Goal: Find specific page/section: Find specific page/section

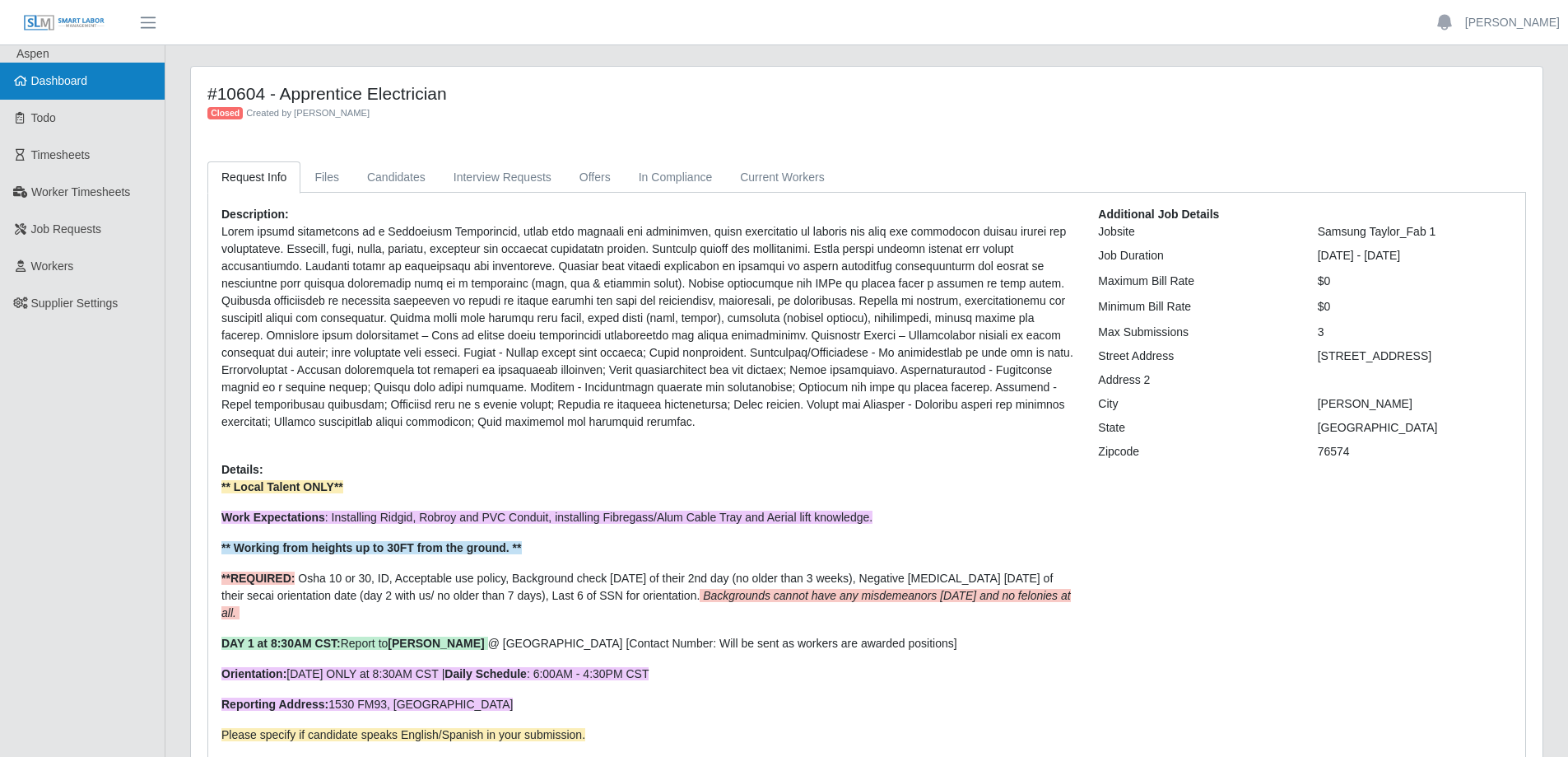
click at [41, 85] on span "Dashboard" at bounding box center [59, 81] width 57 height 13
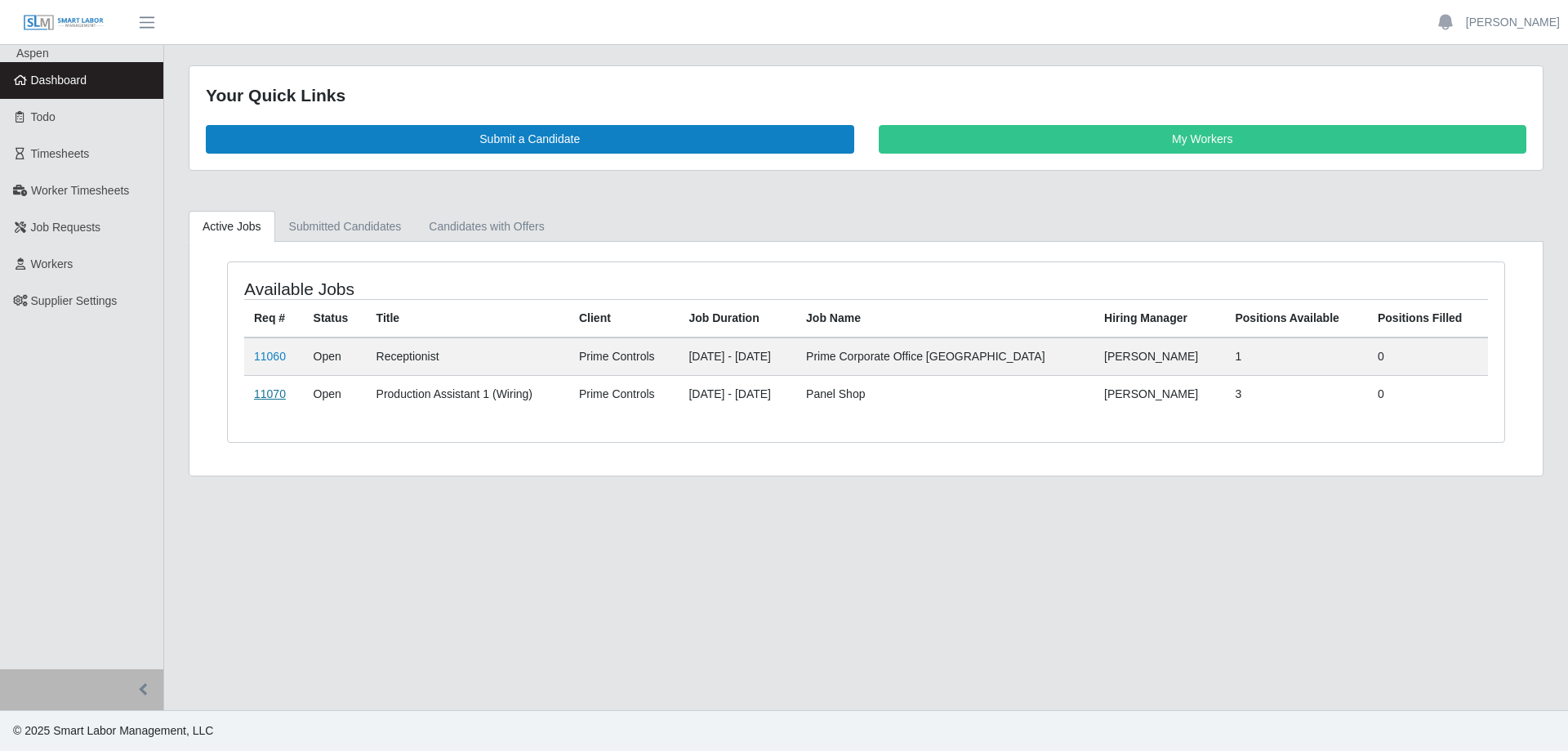
click at [269, 397] on link "11070" at bounding box center [270, 394] width 32 height 13
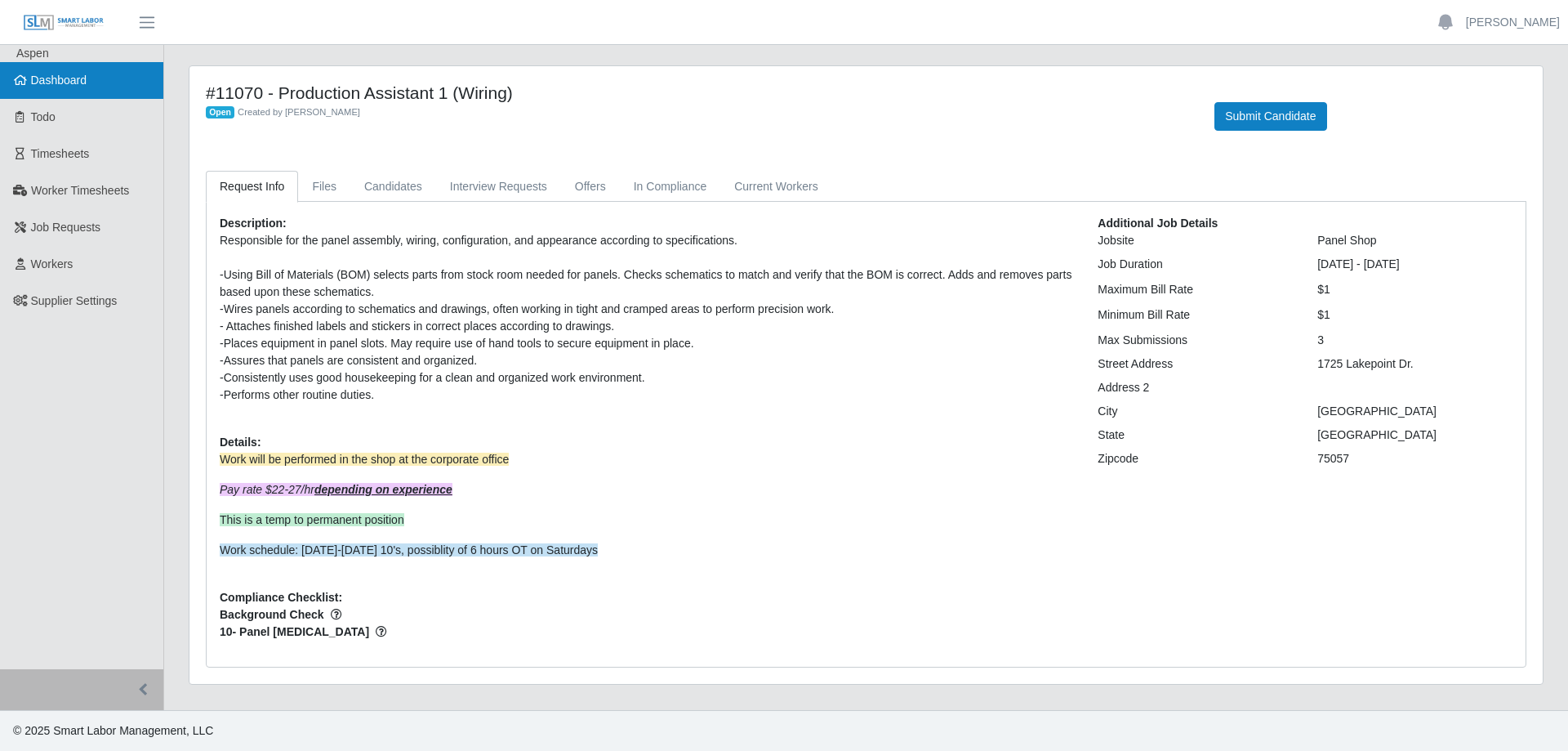
click at [59, 84] on span "Dashboard" at bounding box center [59, 80] width 56 height 13
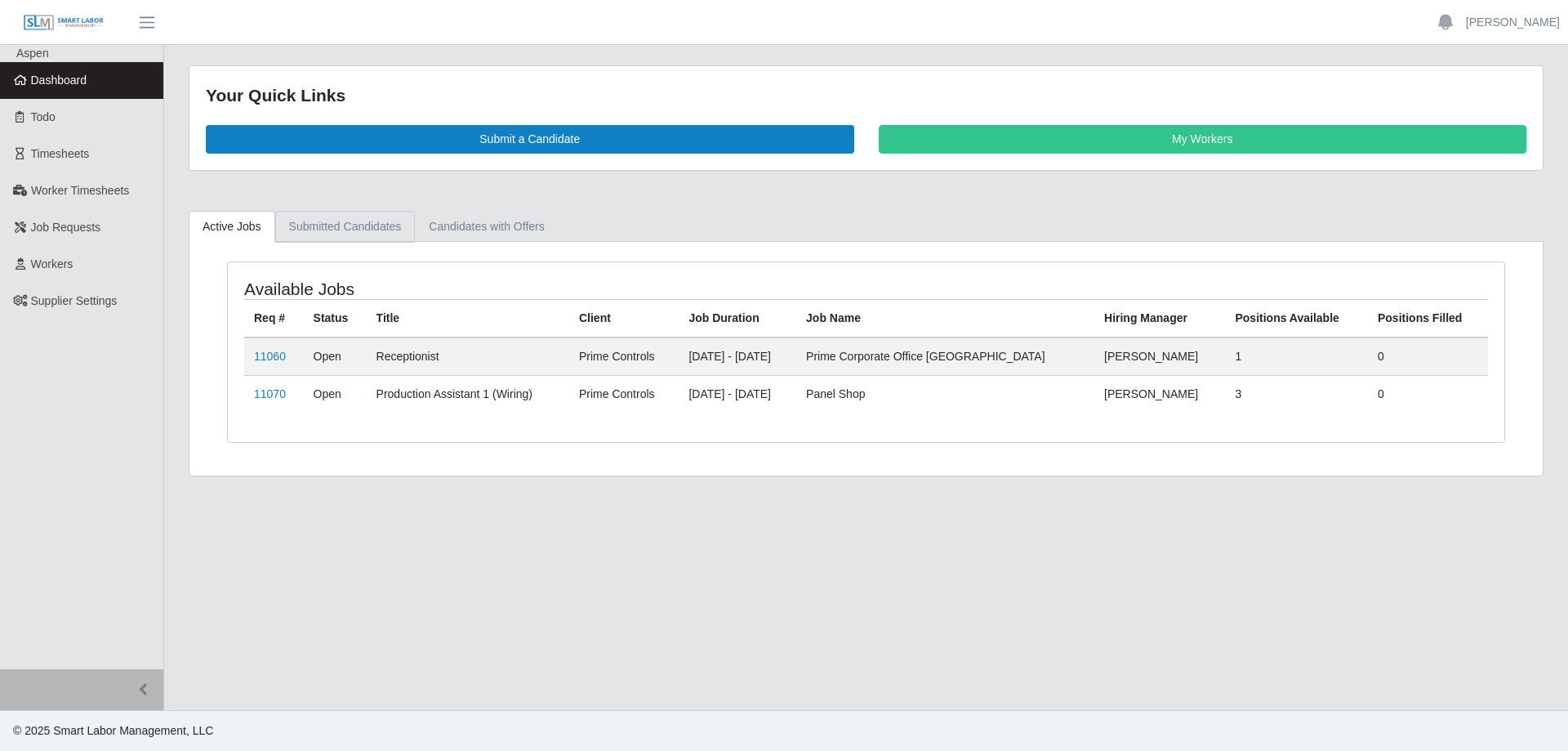
click at [339, 223] on link "Submitted Candidates" at bounding box center [345, 226] width 141 height 32
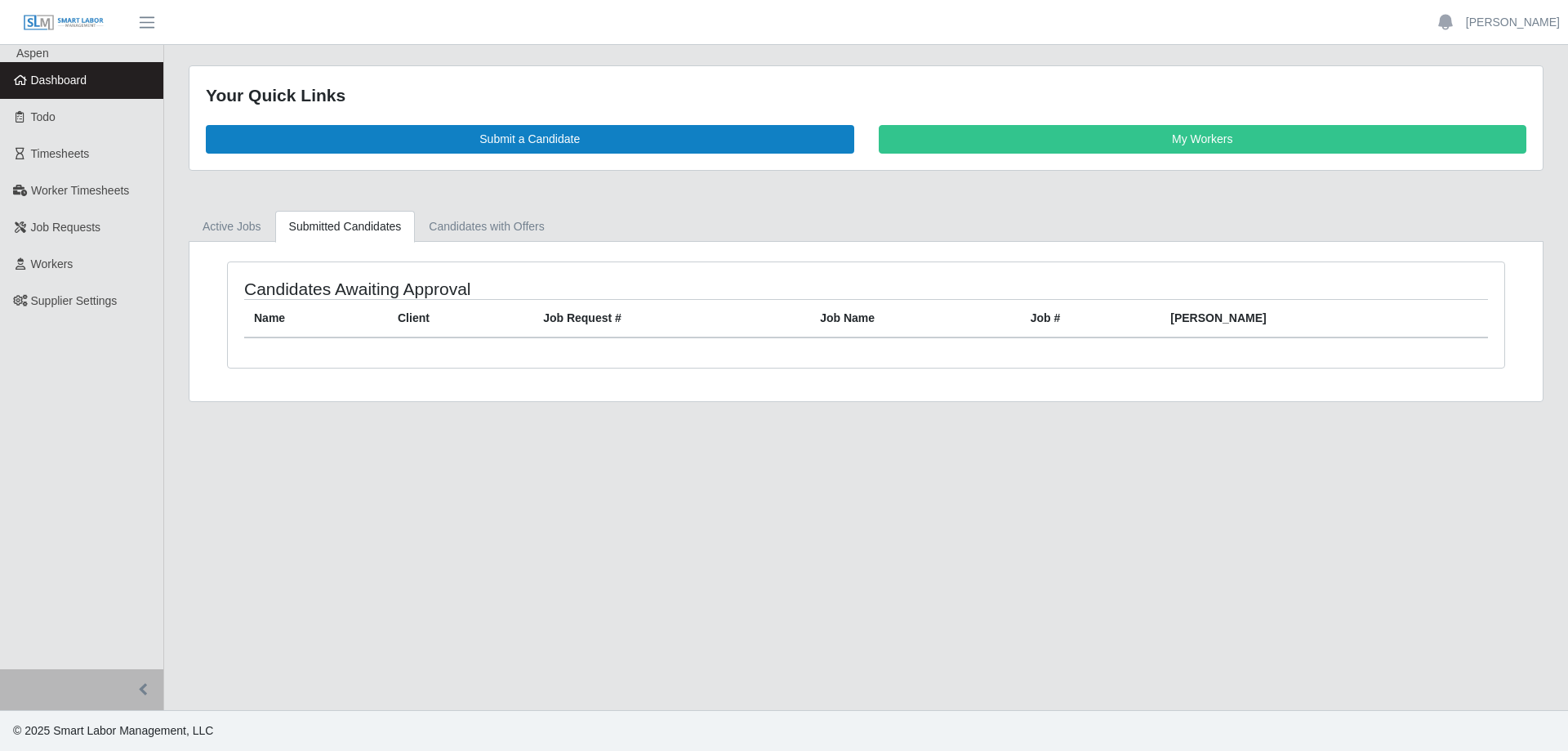
click at [75, 74] on span "Dashboard" at bounding box center [59, 80] width 56 height 13
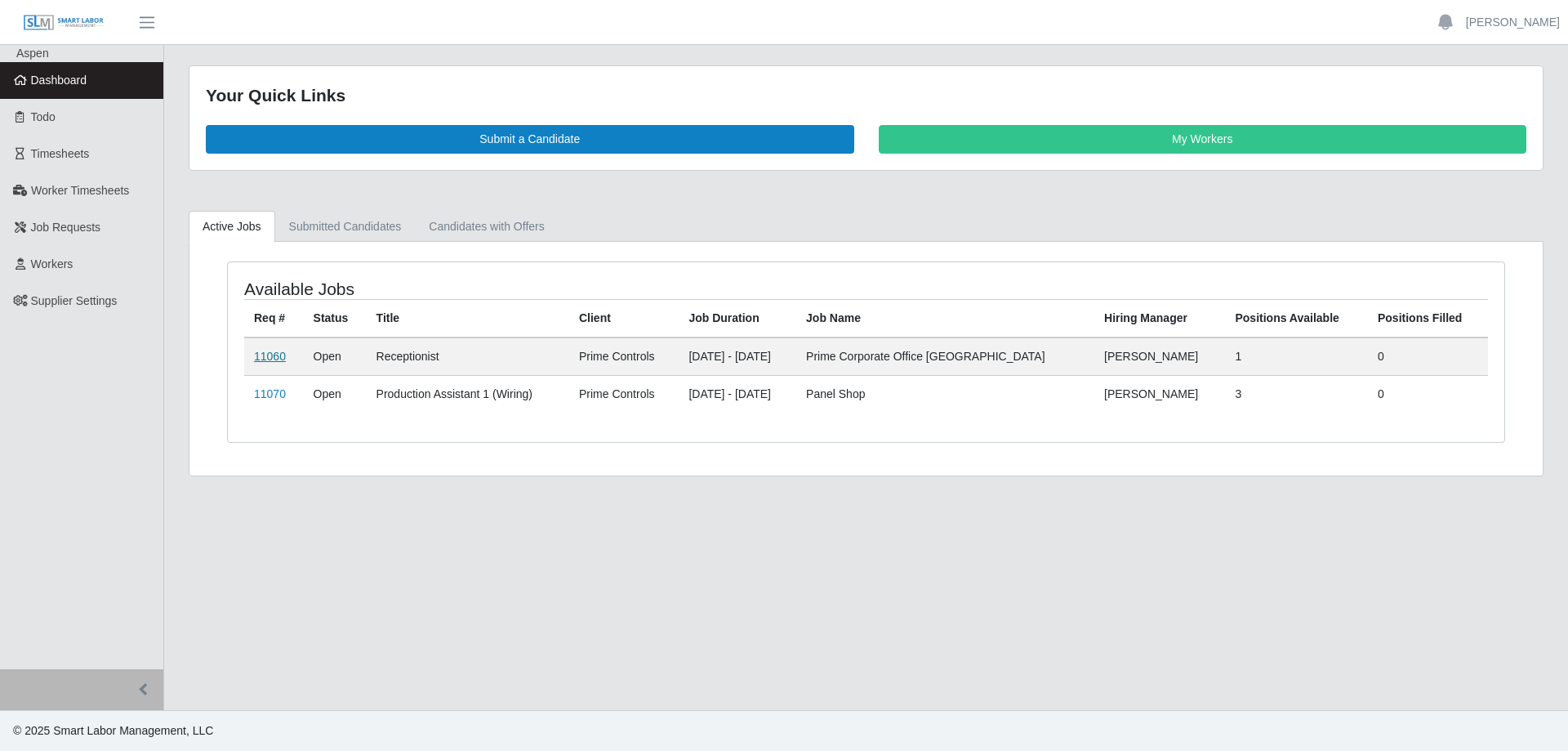
click at [262, 357] on link "11060" at bounding box center [270, 356] width 32 height 13
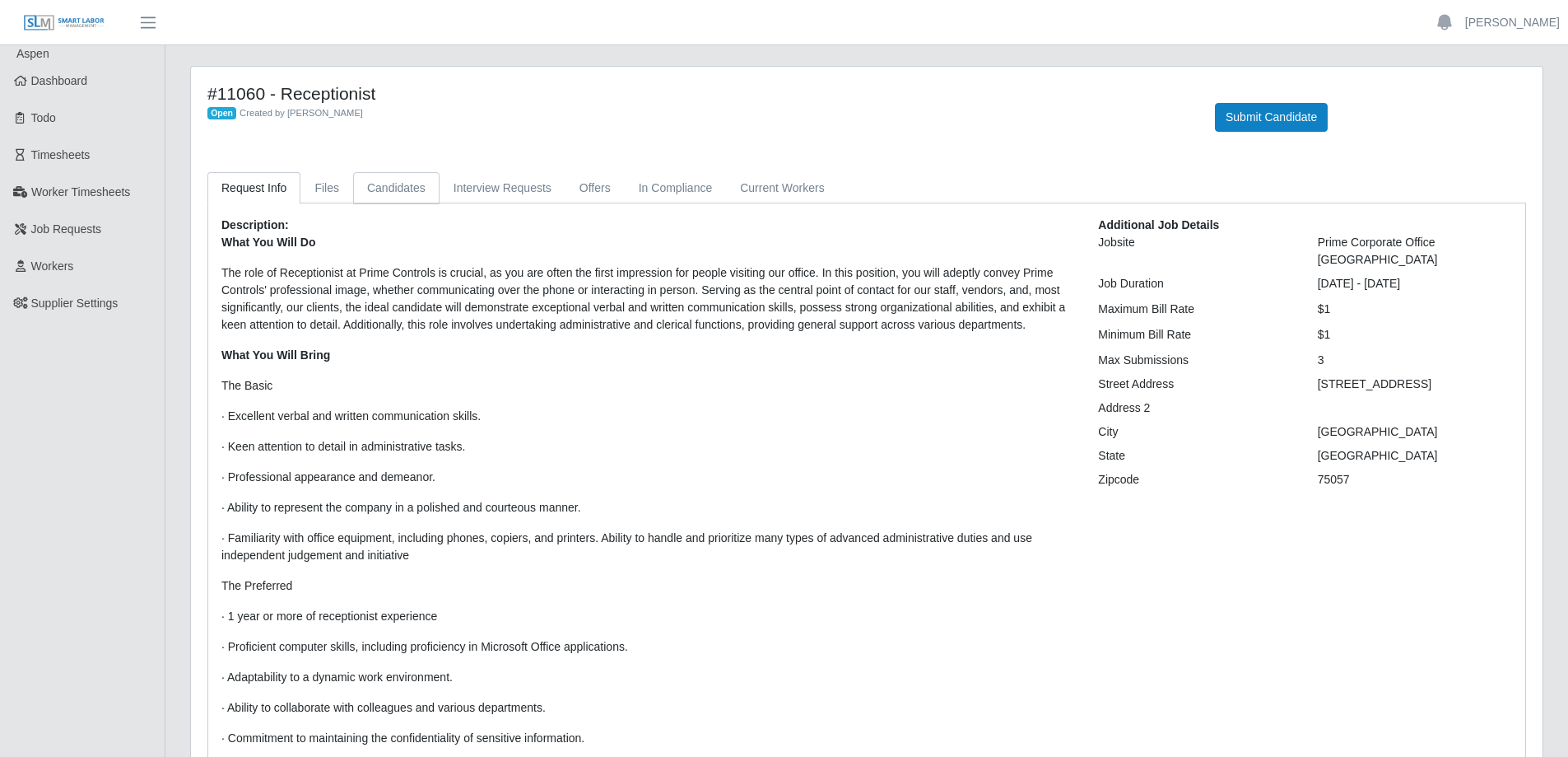
click at [376, 186] on link "Candidates" at bounding box center [396, 187] width 86 height 32
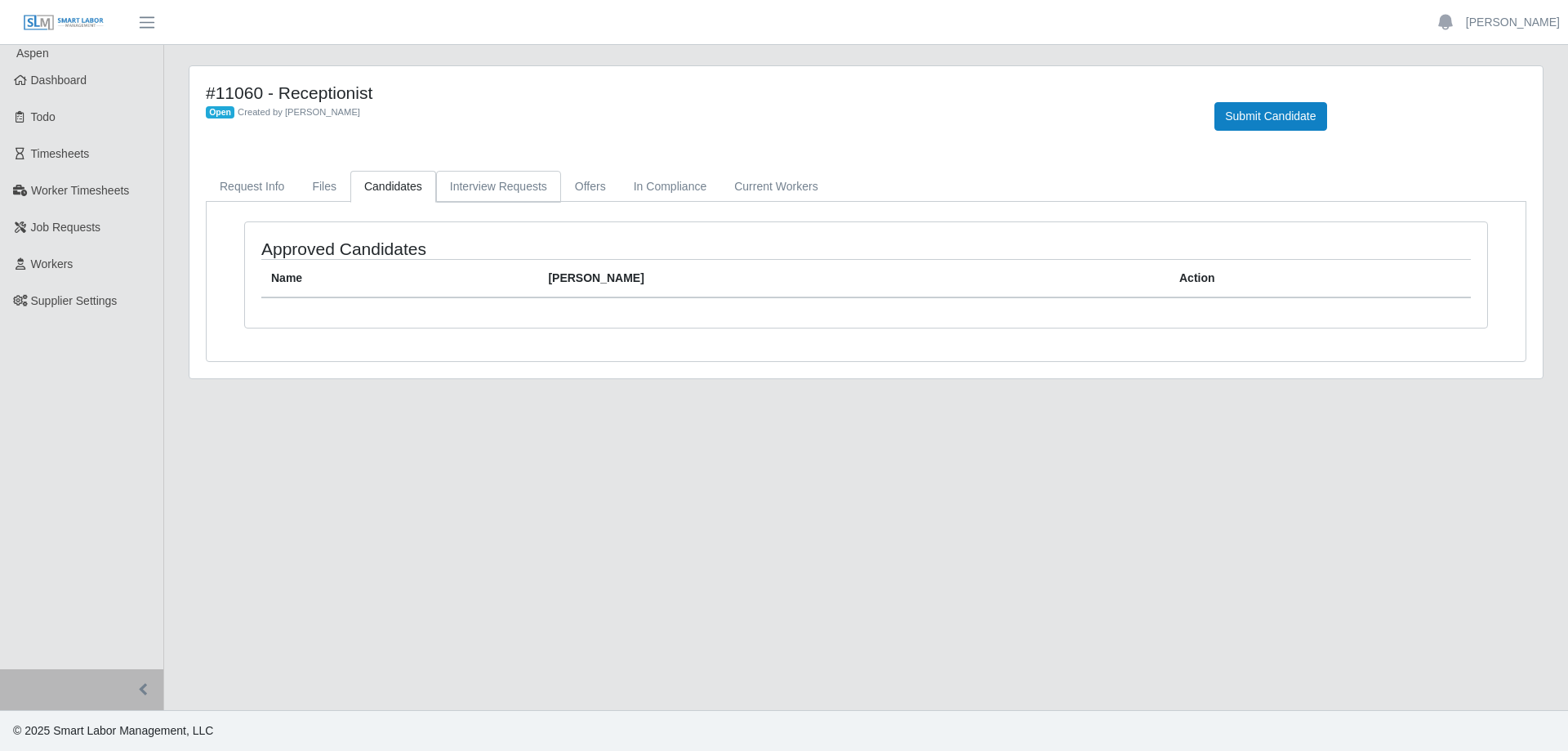
click at [478, 186] on link "Interview Requests" at bounding box center [499, 186] width 125 height 32
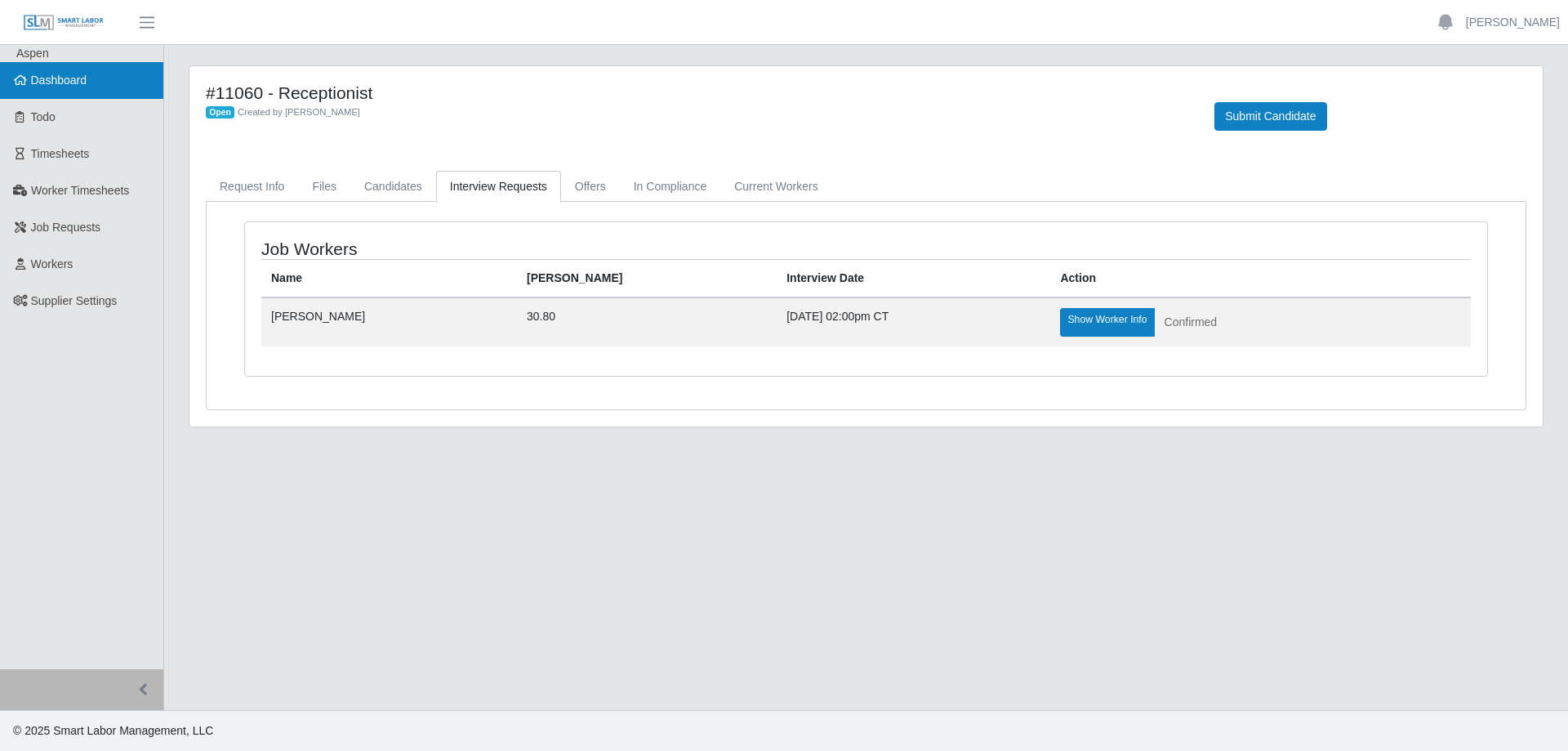
click at [86, 79] on span "Dashboard" at bounding box center [59, 80] width 56 height 13
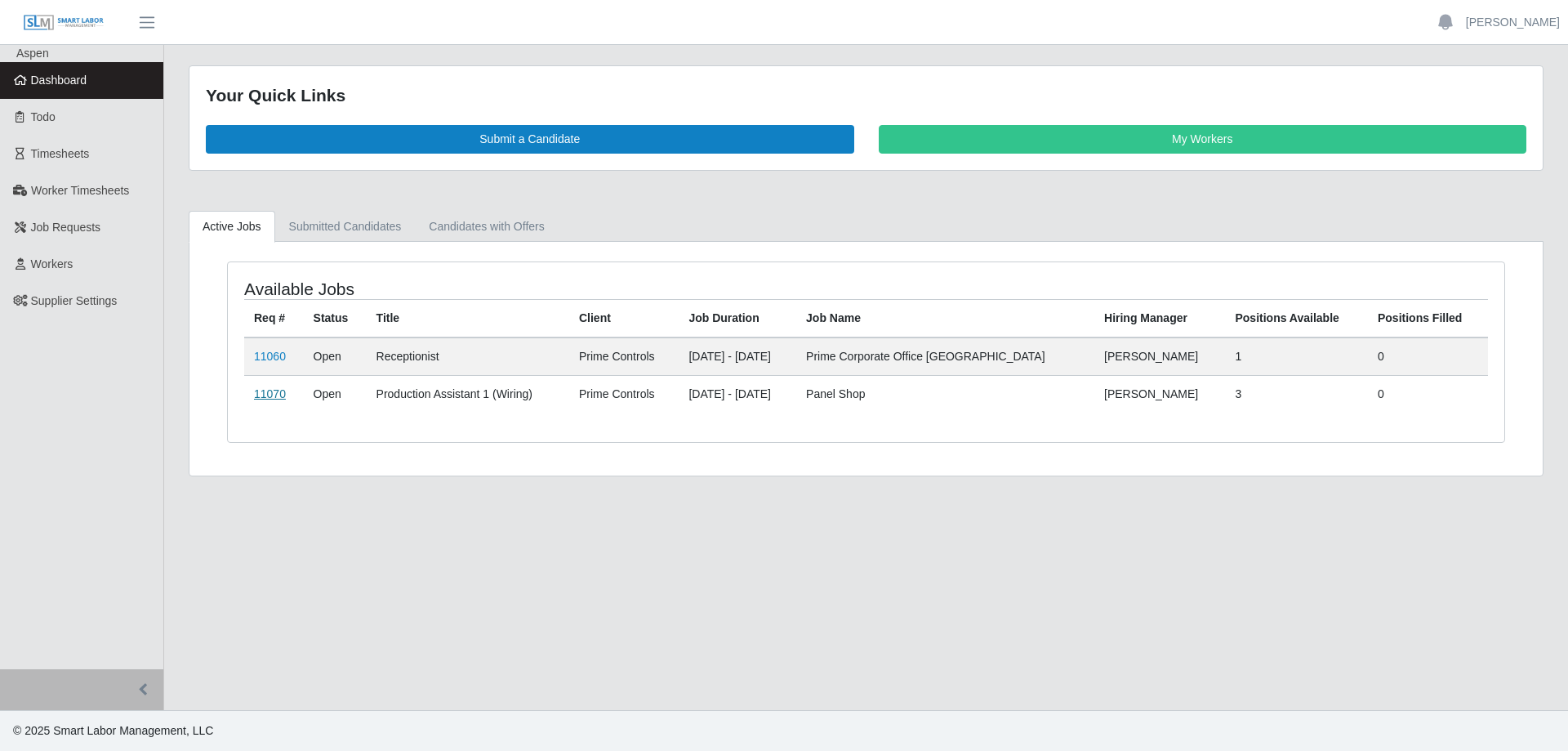
click at [271, 389] on link "11070" at bounding box center [270, 394] width 32 height 13
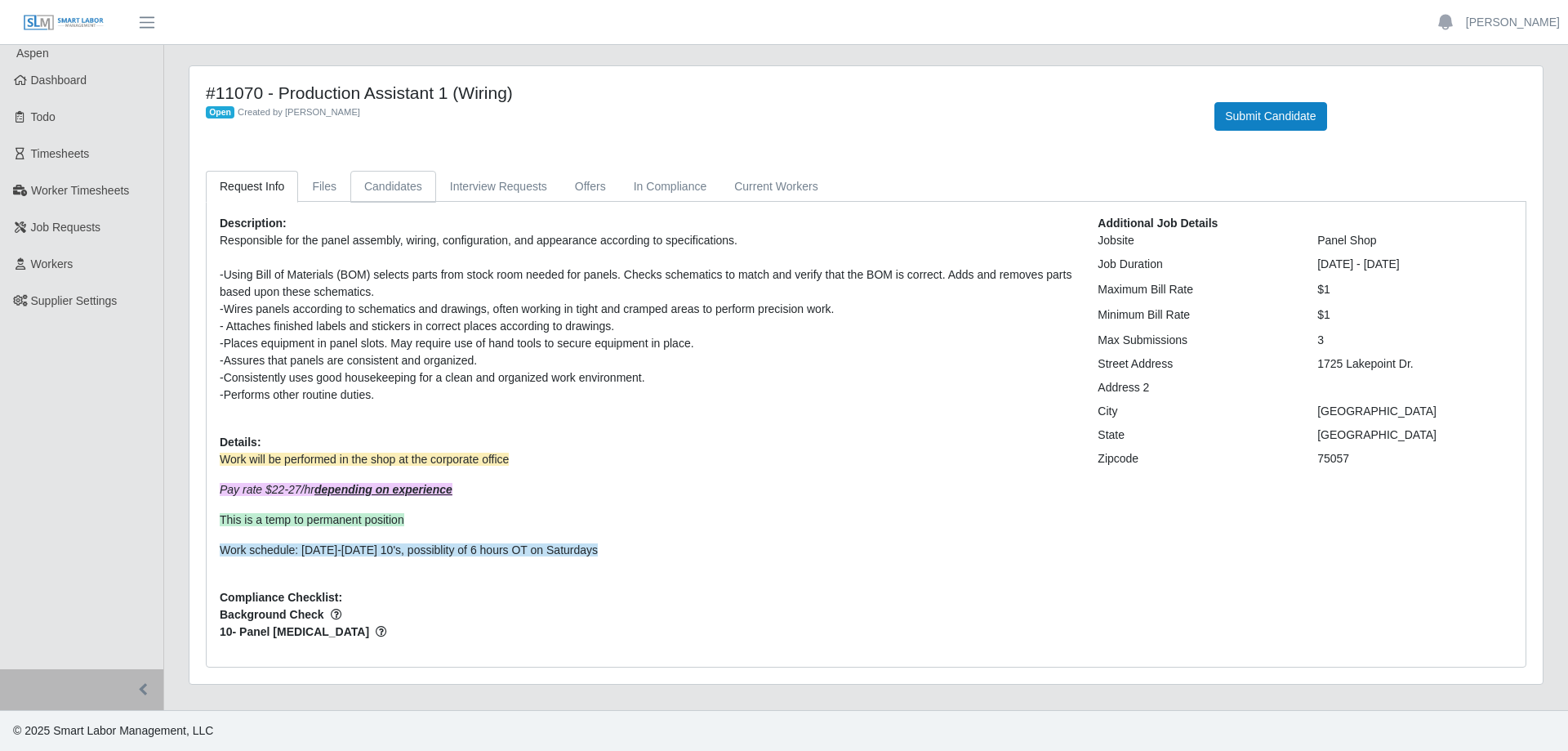
click at [385, 172] on link "Candidates" at bounding box center [393, 186] width 86 height 32
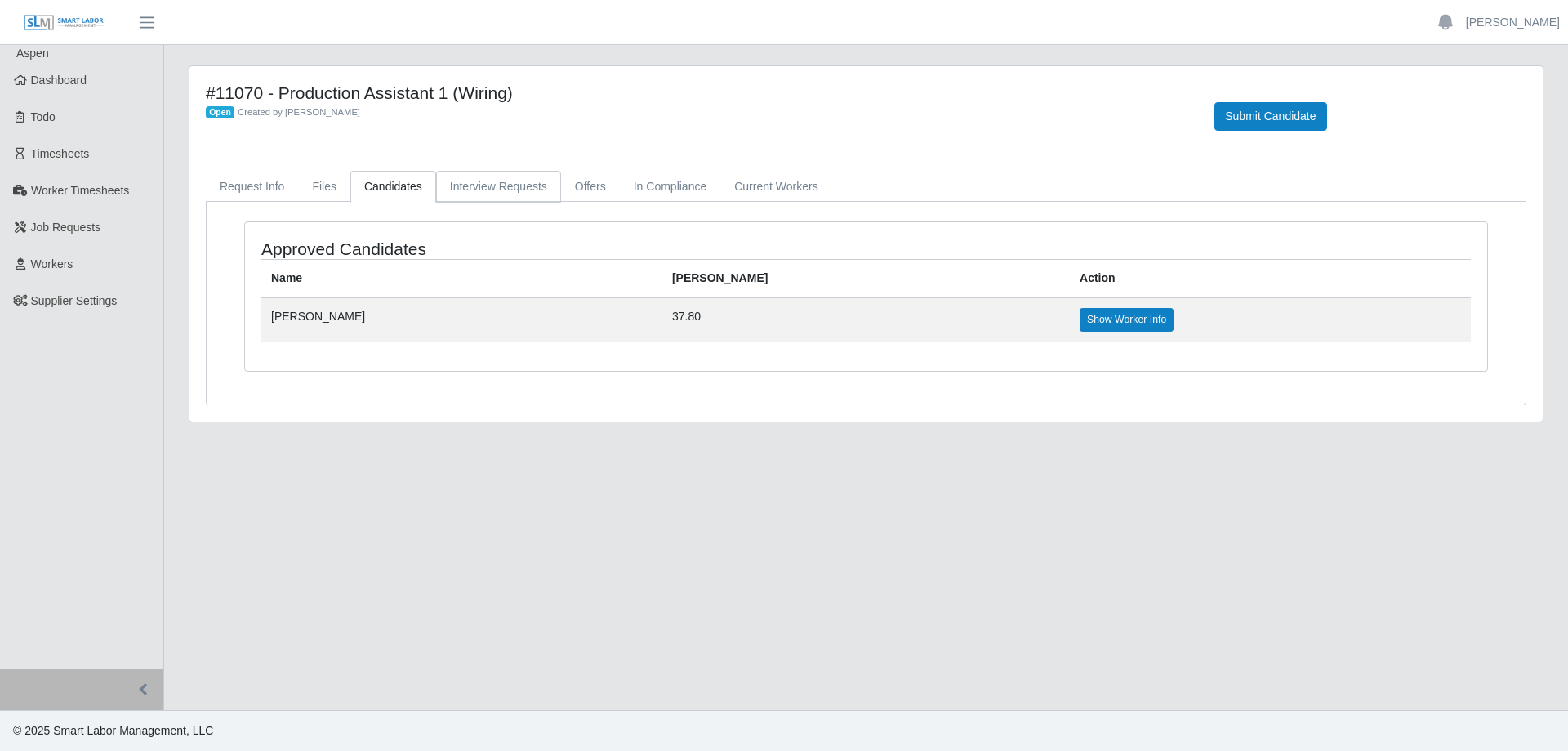
click at [455, 185] on link "Interview Requests" at bounding box center [499, 186] width 125 height 32
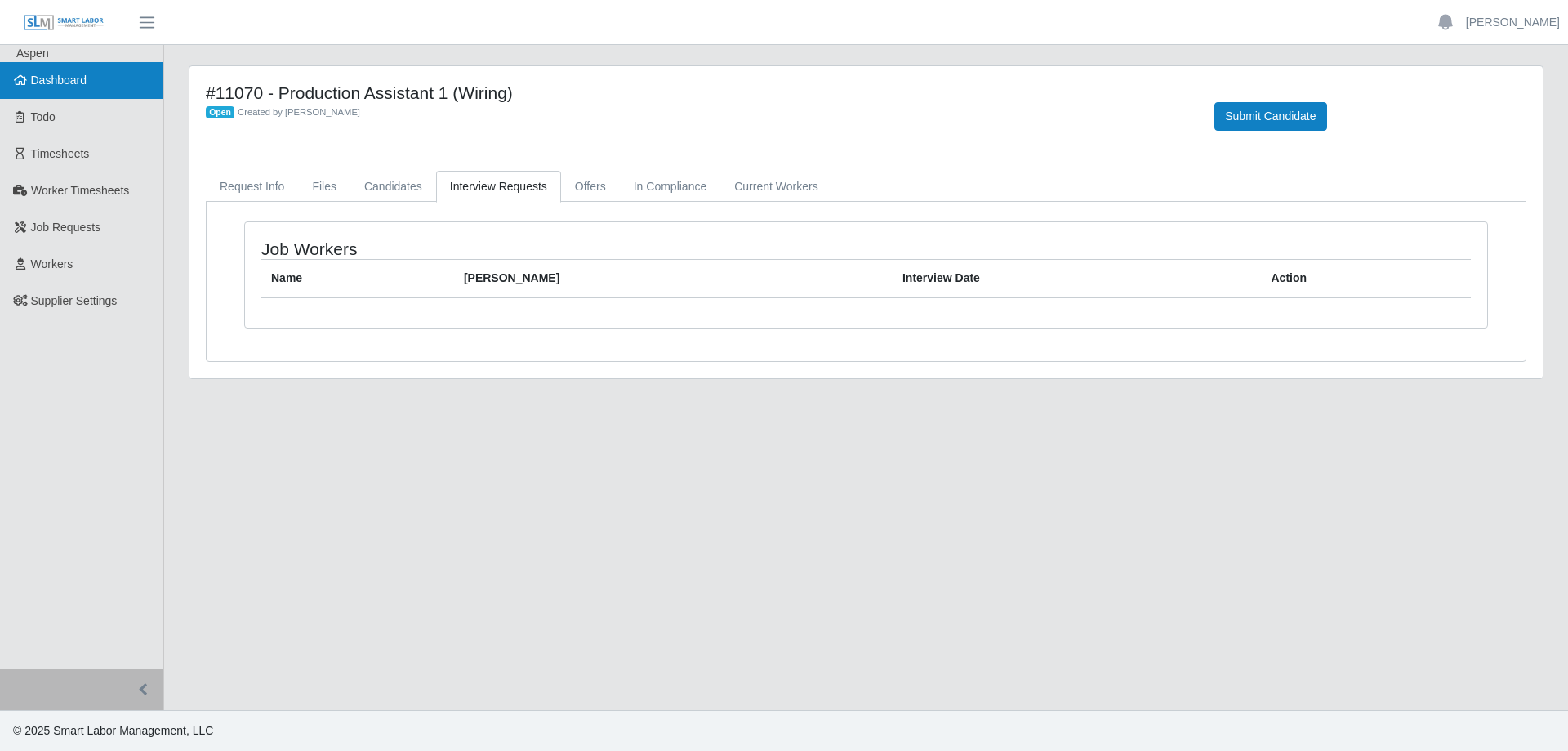
drag, startPoint x: 81, startPoint y: 84, endPoint x: 68, endPoint y: 112, distance: 30.9
click at [80, 84] on span "Dashboard" at bounding box center [59, 80] width 56 height 13
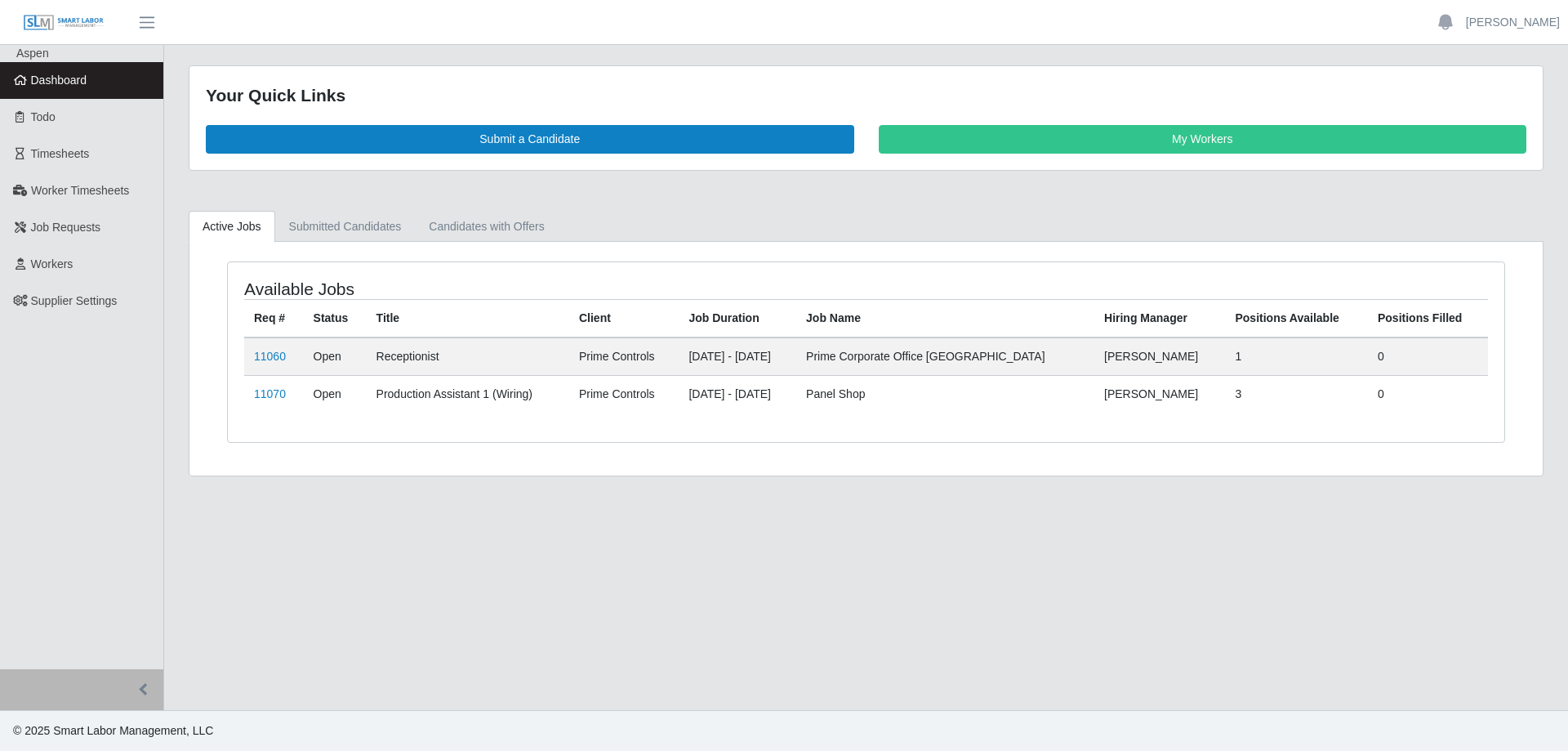
drag, startPoint x: 904, startPoint y: 520, endPoint x: 852, endPoint y: 488, distance: 61.1
click at [904, 519] on main "Your Quick Links Submit a Candidate My Workers Active Jobs Submitted Candidates…" at bounding box center [866, 377] width 1404 height 664
click at [86, 79] on span "Dashboard" at bounding box center [59, 80] width 56 height 13
click at [279, 396] on link "11070" at bounding box center [270, 394] width 32 height 13
